Goal: Transaction & Acquisition: Purchase product/service

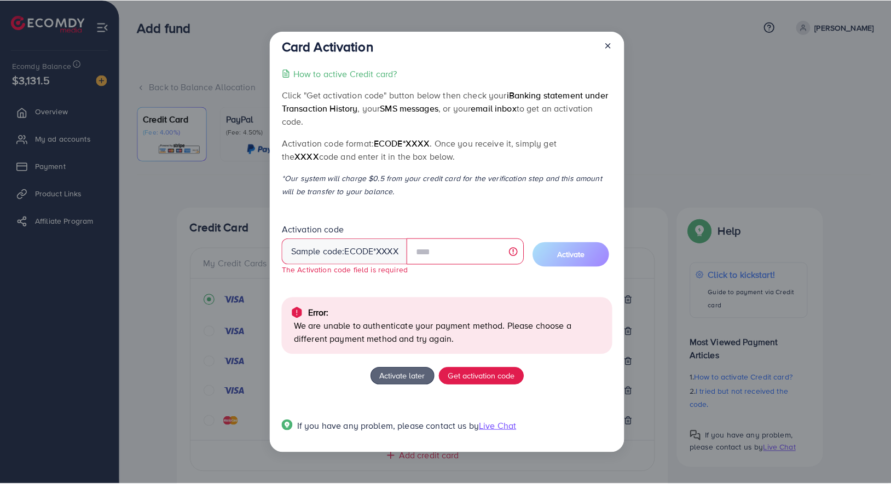
scroll to position [56, 0]
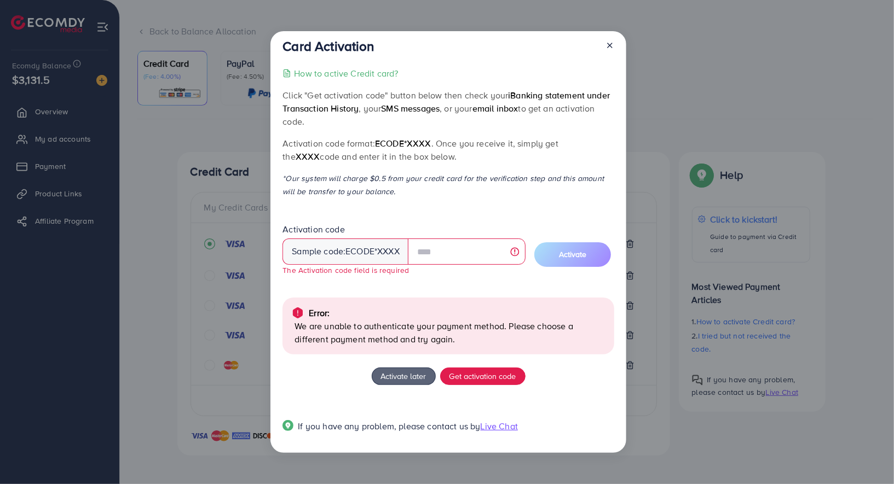
click at [611, 42] on icon at bounding box center [609, 45] width 9 height 9
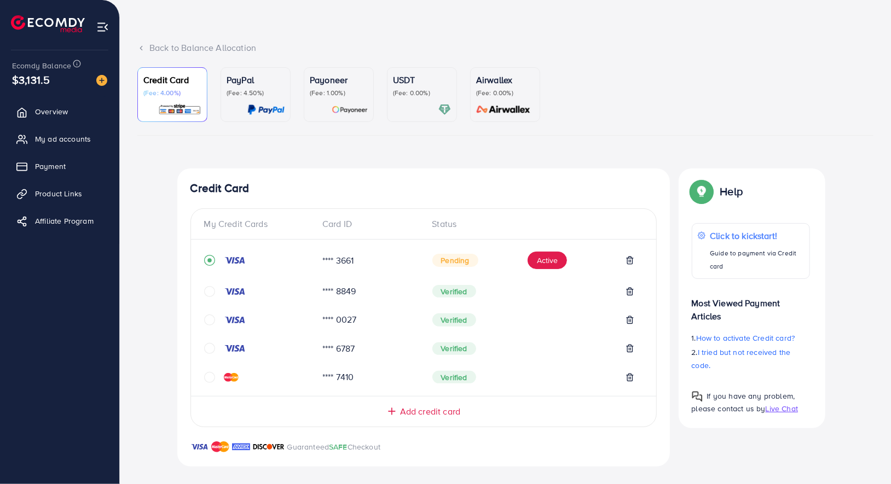
scroll to position [50, 0]
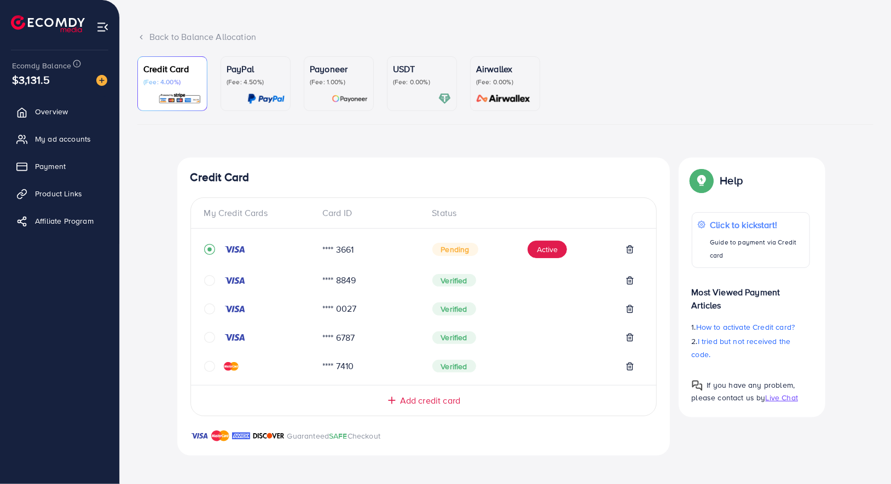
click at [410, 409] on div "My Credit Cards Card ID Status **** 3661 Pending Active **** 8849 Verified ****…" at bounding box center [423, 307] width 466 height 219
click at [417, 401] on span "Add credit card" at bounding box center [430, 401] width 60 height 13
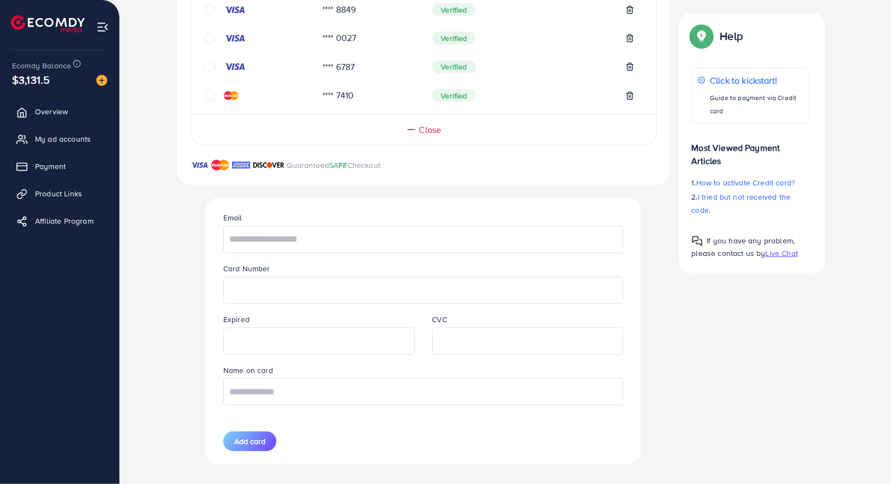
scroll to position [329, 0]
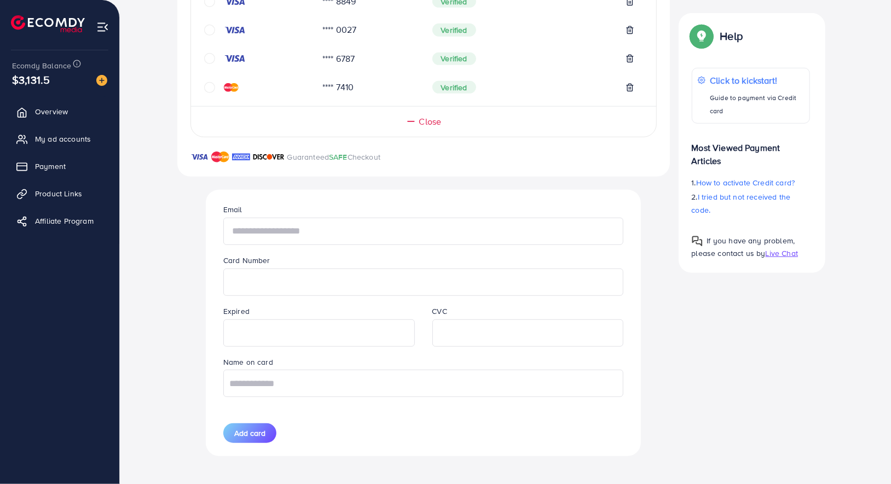
click at [365, 230] on input "text" at bounding box center [423, 231] width 400 height 27
type input "**********"
click at [407, 379] on input "text" at bounding box center [423, 383] width 400 height 27
paste input "**********"
click at [259, 381] on input "**********" at bounding box center [423, 383] width 400 height 27
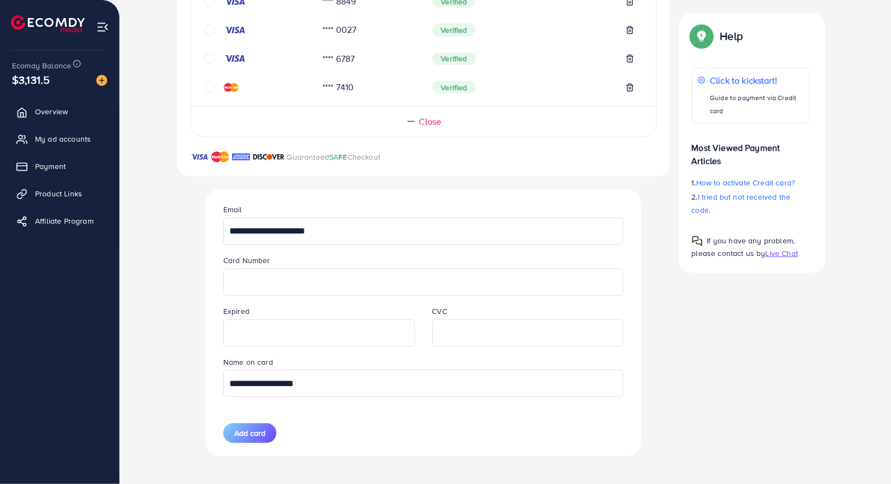
type input "**********"
click at [355, 427] on div "Add card" at bounding box center [318, 434] width 209 height 20
click at [262, 430] on span "Add card" at bounding box center [249, 433] width 31 height 11
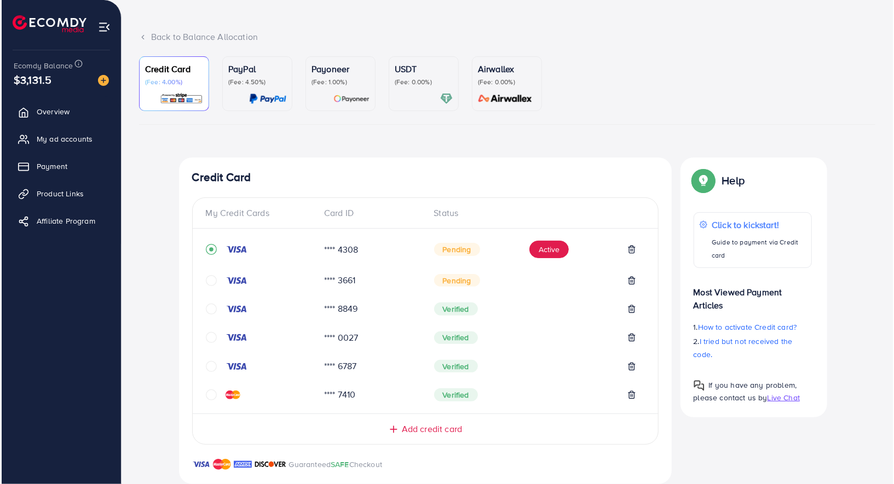
scroll to position [79, 0]
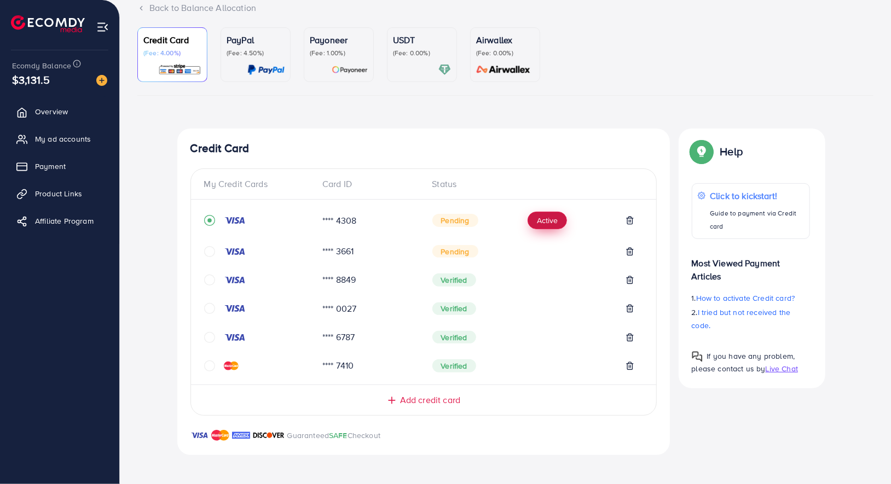
click at [540, 216] on button "Active" at bounding box center [546, 221] width 39 height 18
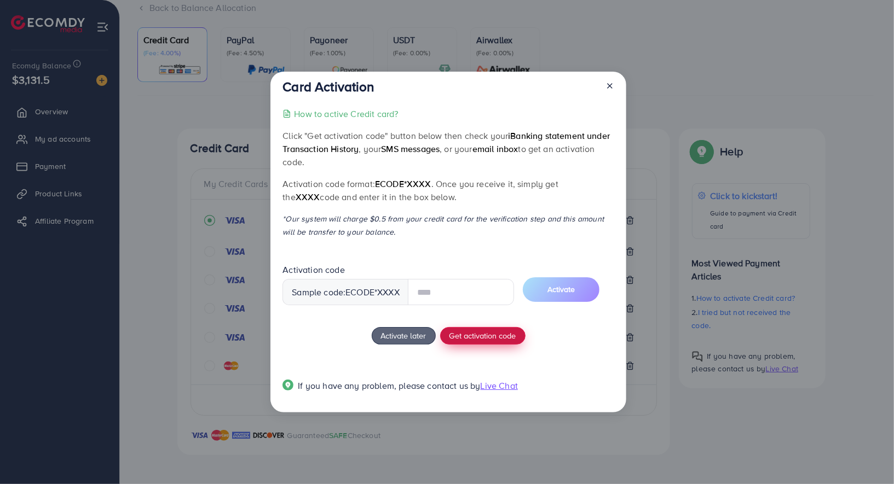
click at [486, 333] on button "Get activation code" at bounding box center [482, 336] width 85 height 18
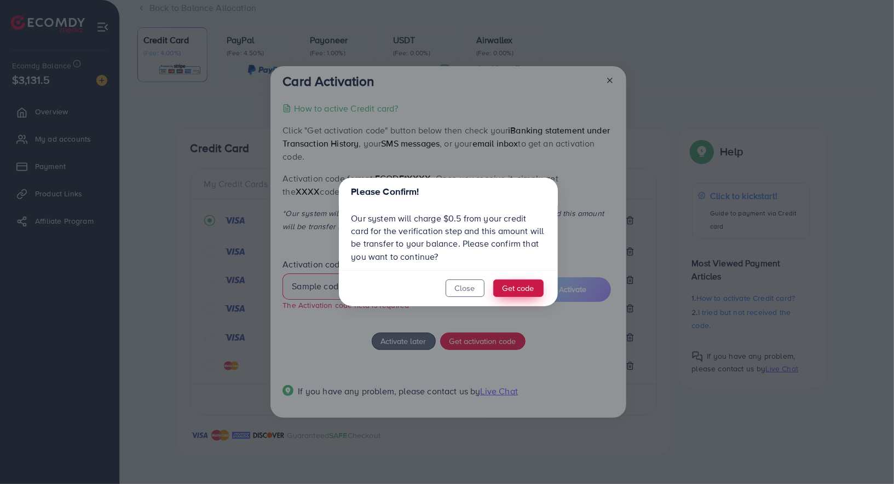
click at [511, 286] on button "Get code" at bounding box center [518, 289] width 50 height 18
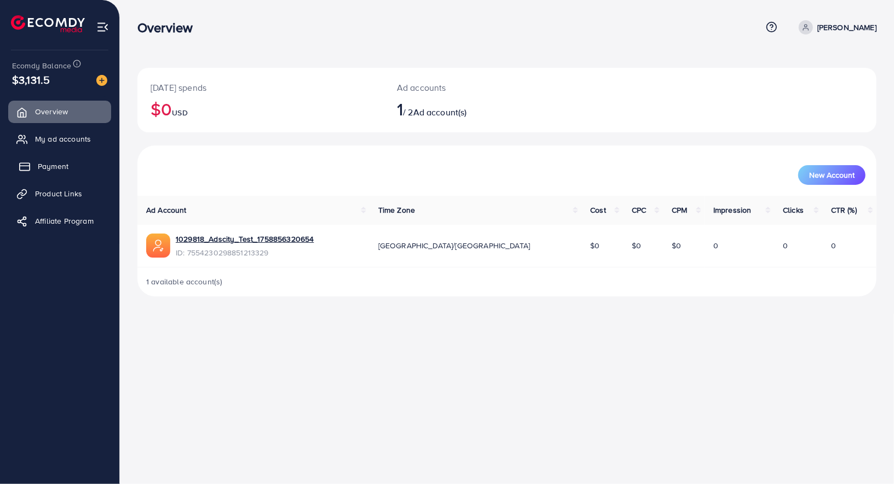
click at [53, 158] on link "Payment" at bounding box center [59, 166] width 103 height 22
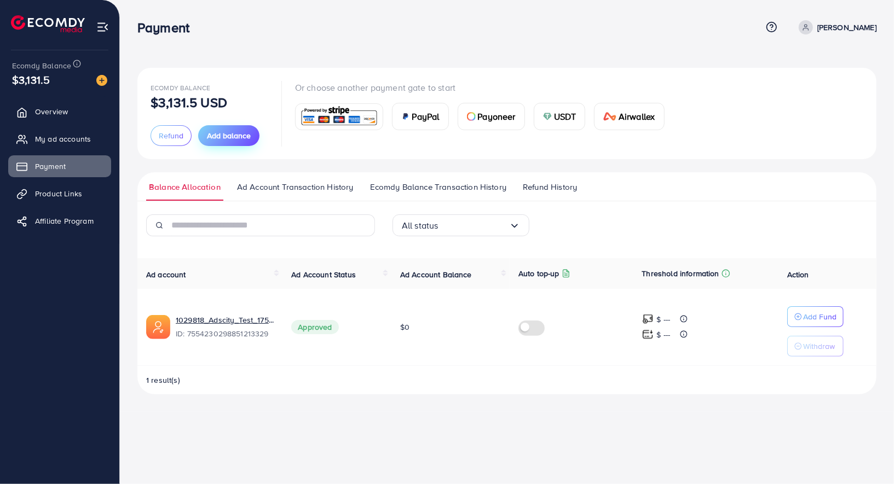
click at [243, 130] on span "Add balance" at bounding box center [229, 135] width 44 height 11
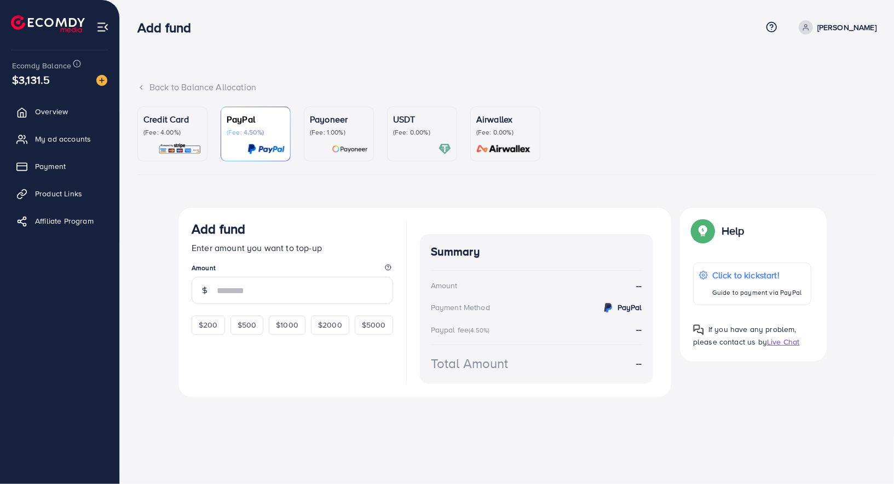
click at [197, 122] on p "Credit Card" at bounding box center [172, 119] width 58 height 13
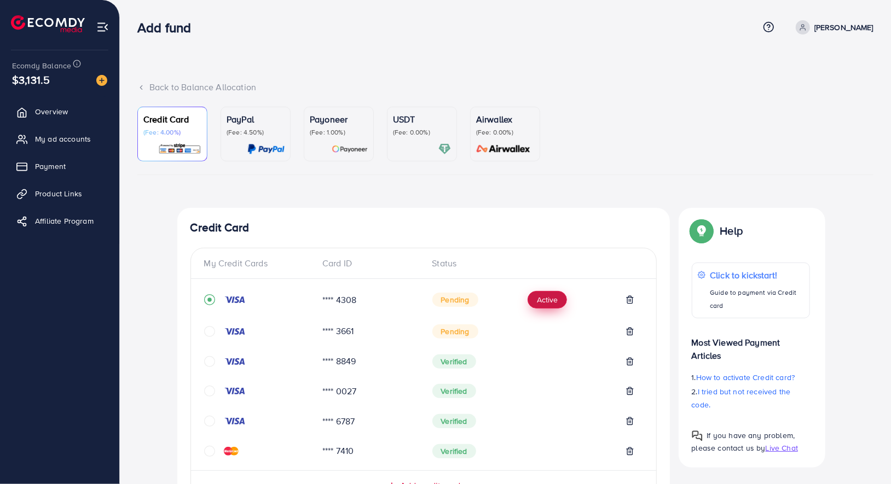
click at [547, 300] on button "Active" at bounding box center [546, 300] width 39 height 18
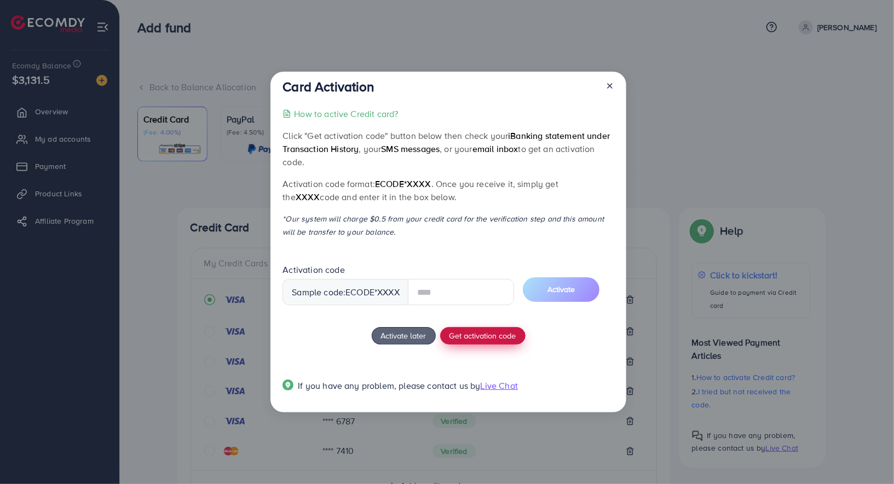
click at [475, 335] on button "Get activation code" at bounding box center [482, 336] width 85 height 18
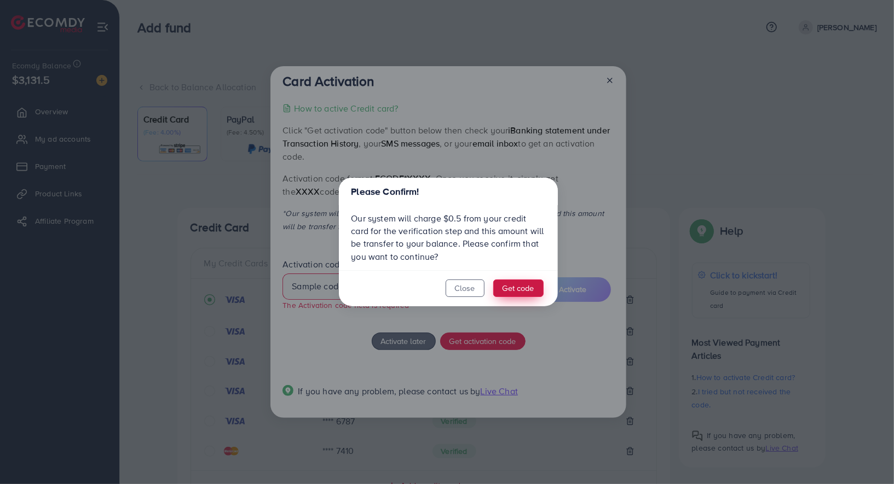
click at [526, 285] on button "Get code" at bounding box center [518, 289] width 50 height 18
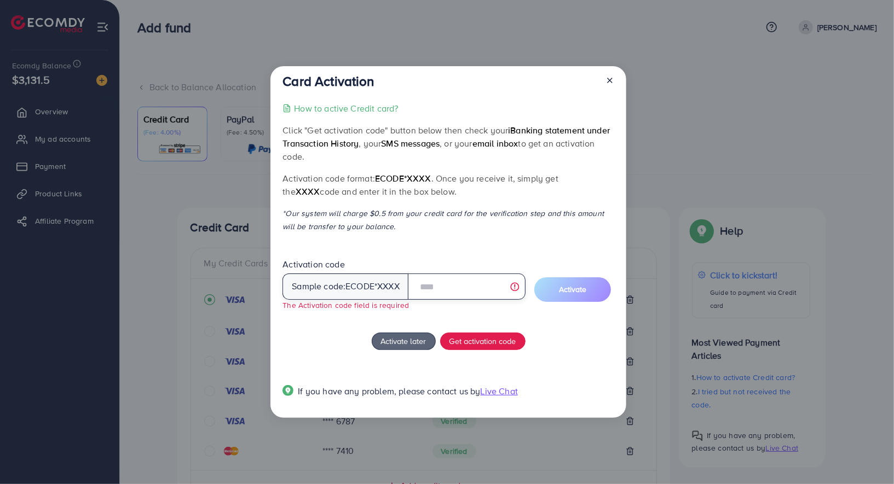
click at [454, 288] on input "text" at bounding box center [467, 287] width 118 height 26
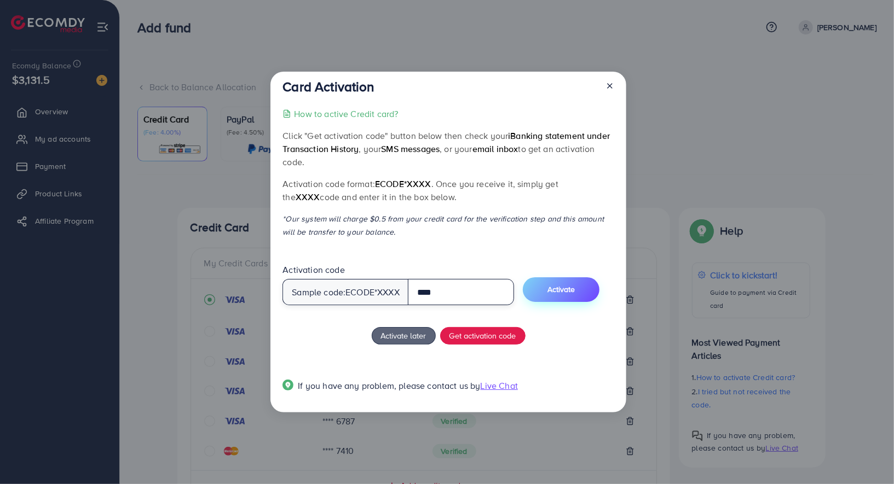
type input "****"
click at [572, 292] on span "Activate" at bounding box center [560, 289] width 27 height 11
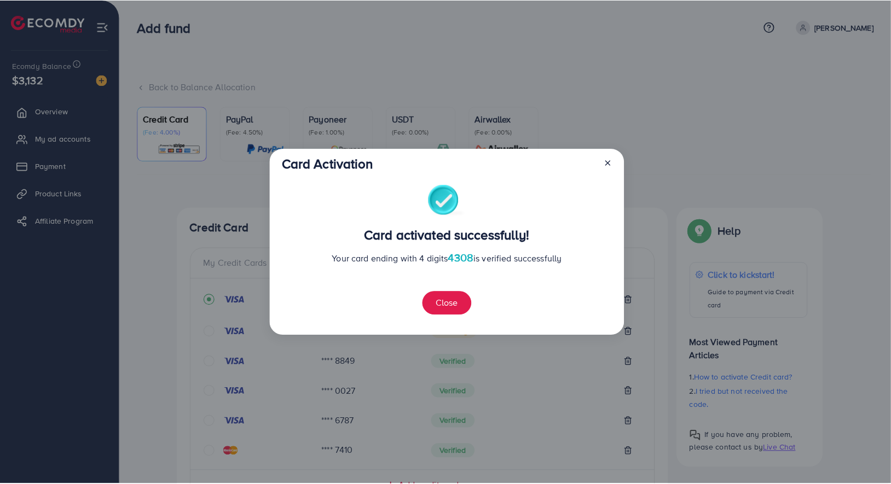
scroll to position [301, 0]
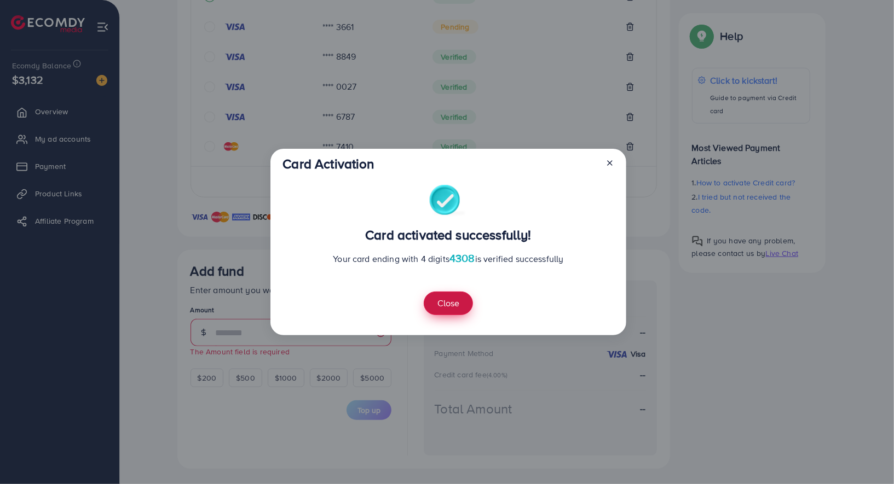
click at [457, 303] on button "Close" at bounding box center [448, 304] width 49 height 24
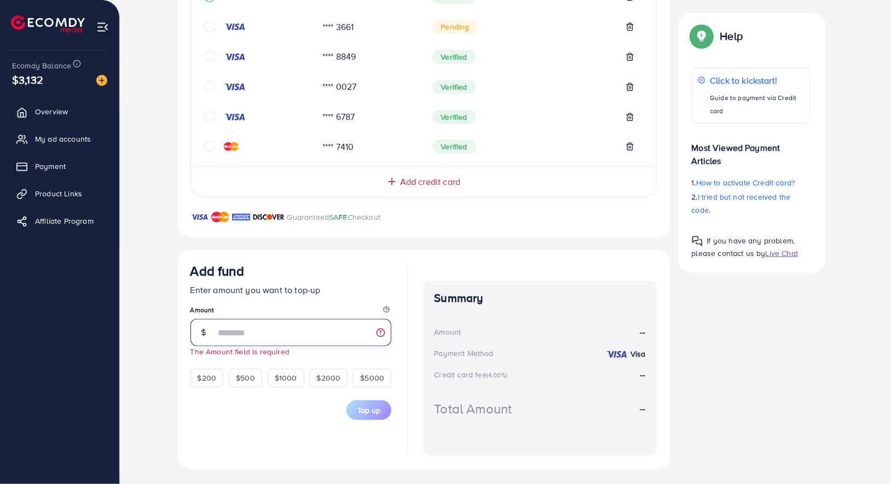
click at [267, 337] on input "number" at bounding box center [304, 332] width 176 height 27
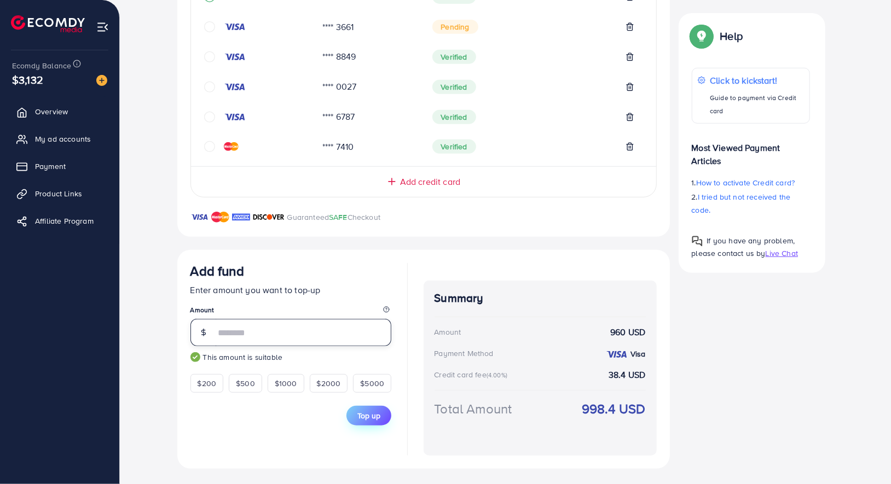
type input "***"
click at [371, 412] on span "Top up" at bounding box center [368, 415] width 23 height 11
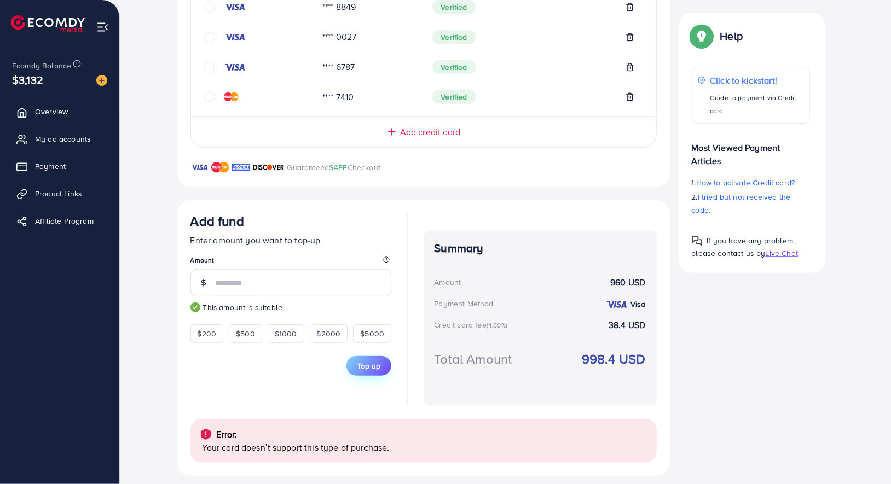
scroll to position [359, 0]
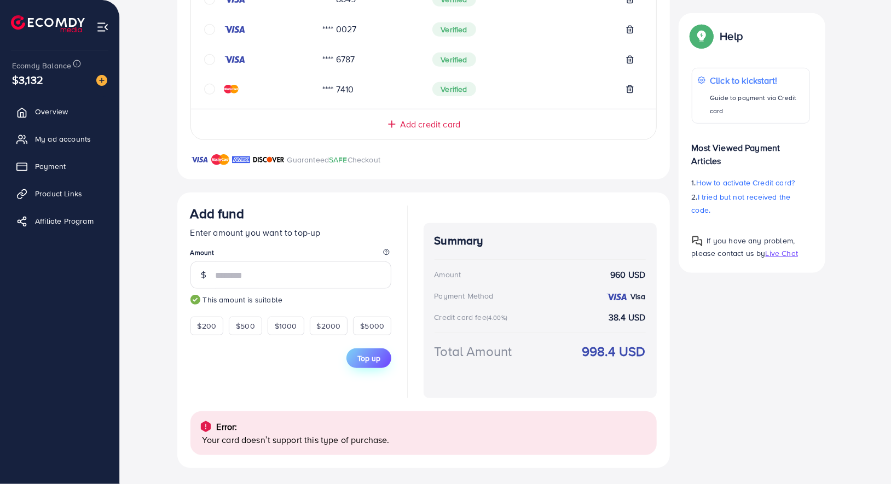
click at [374, 353] on span "Top up" at bounding box center [368, 358] width 23 height 11
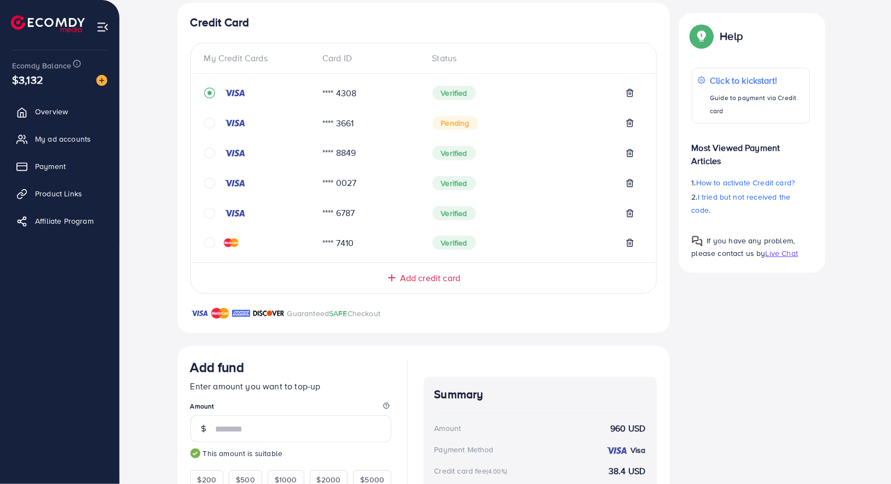
scroll to position [210, 0]
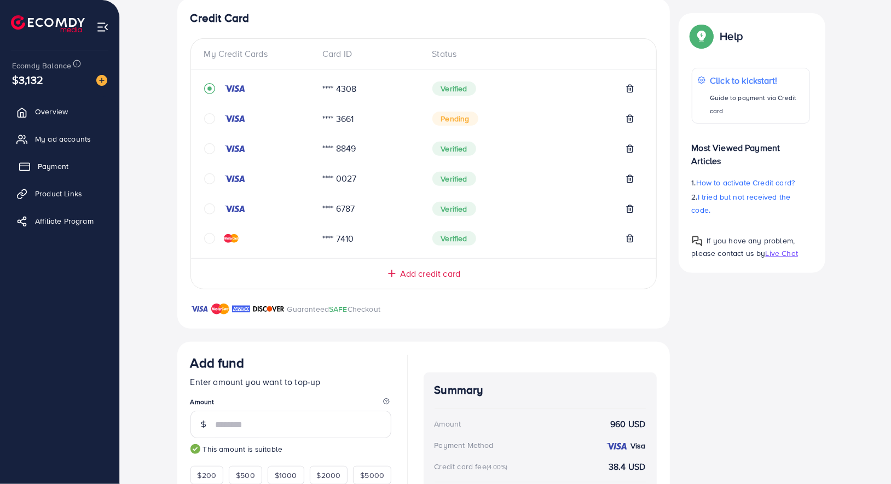
click at [51, 161] on span "Payment" at bounding box center [53, 166] width 31 height 11
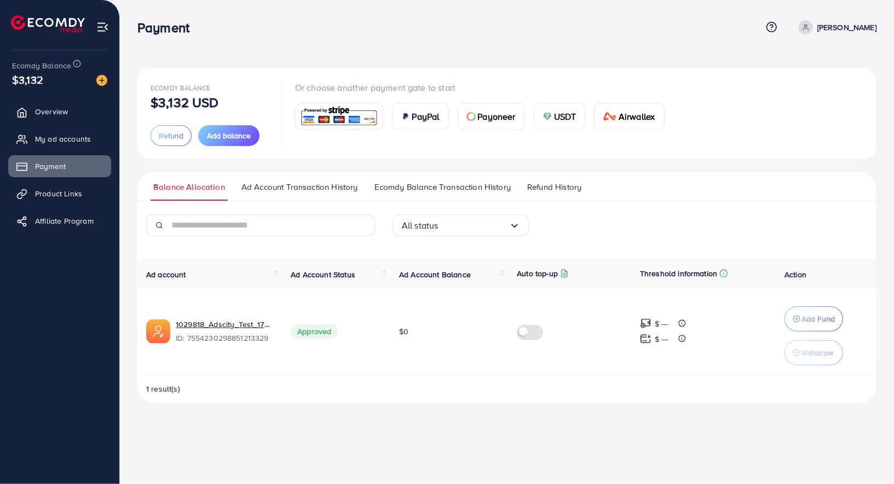
click at [432, 188] on span "Ecomdy Balance Transaction History" at bounding box center [442, 187] width 136 height 12
